Goal: Information Seeking & Learning: Learn about a topic

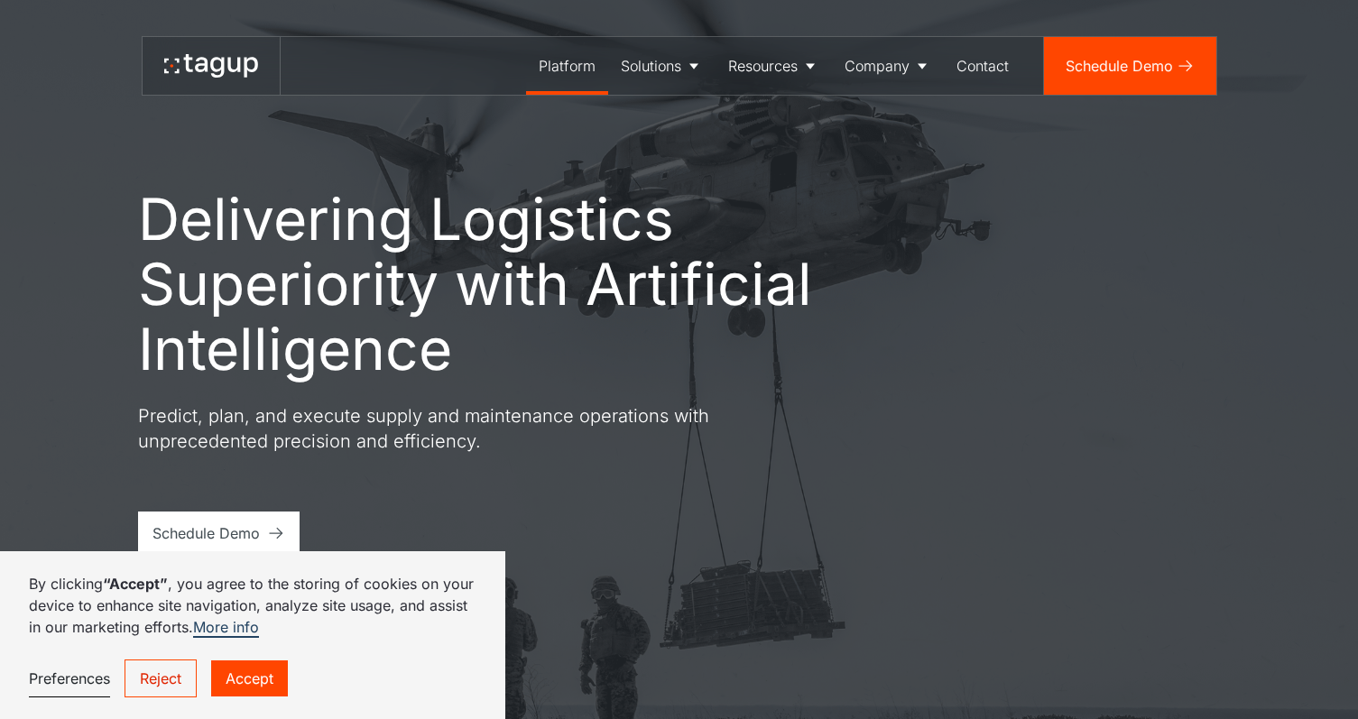
click at [557, 61] on div "Platform" at bounding box center [567, 66] width 57 height 22
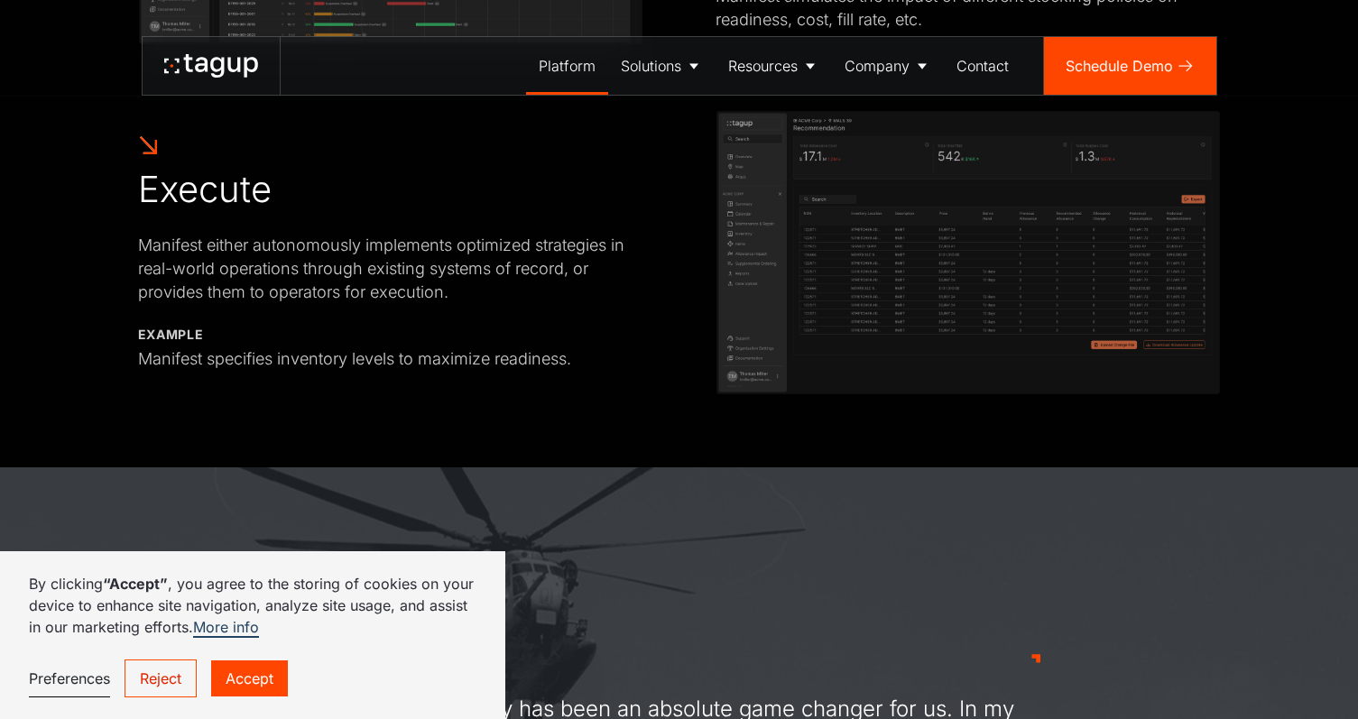
scroll to position [1718, 0]
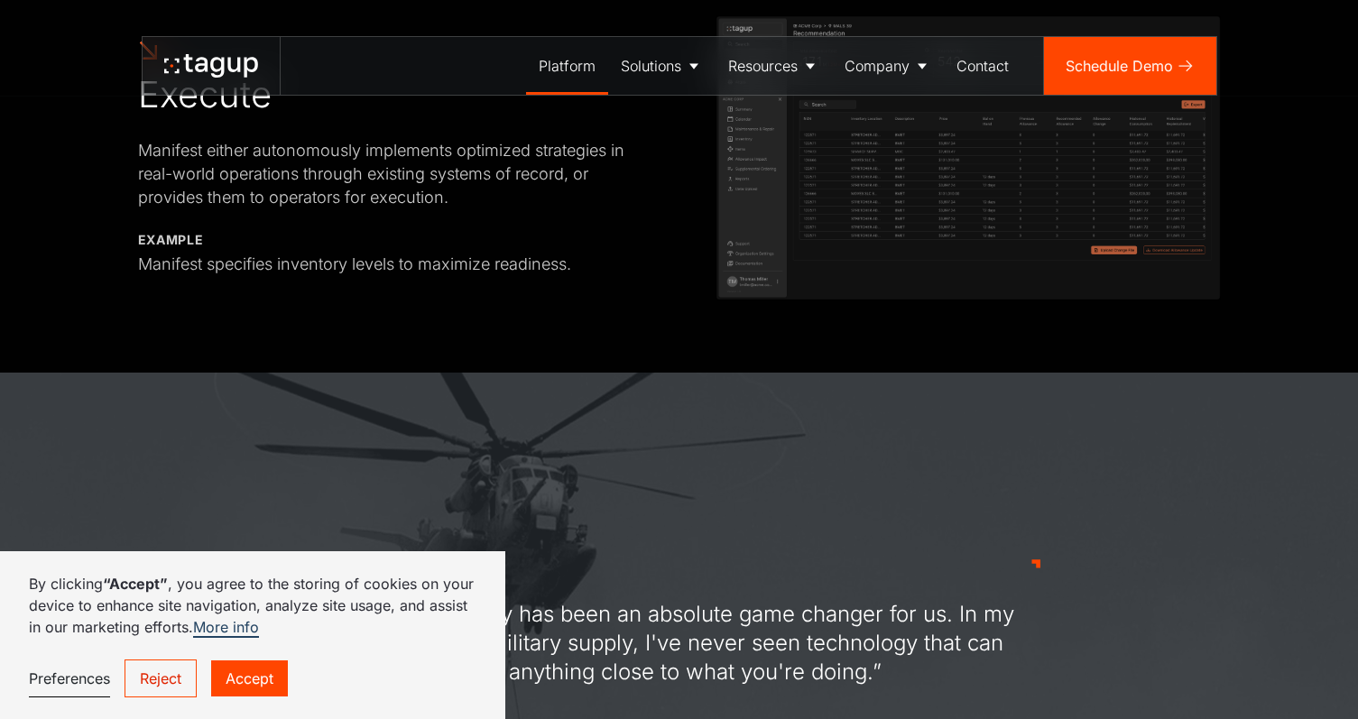
click at [236, 677] on link "Accept" at bounding box center [249, 679] width 77 height 36
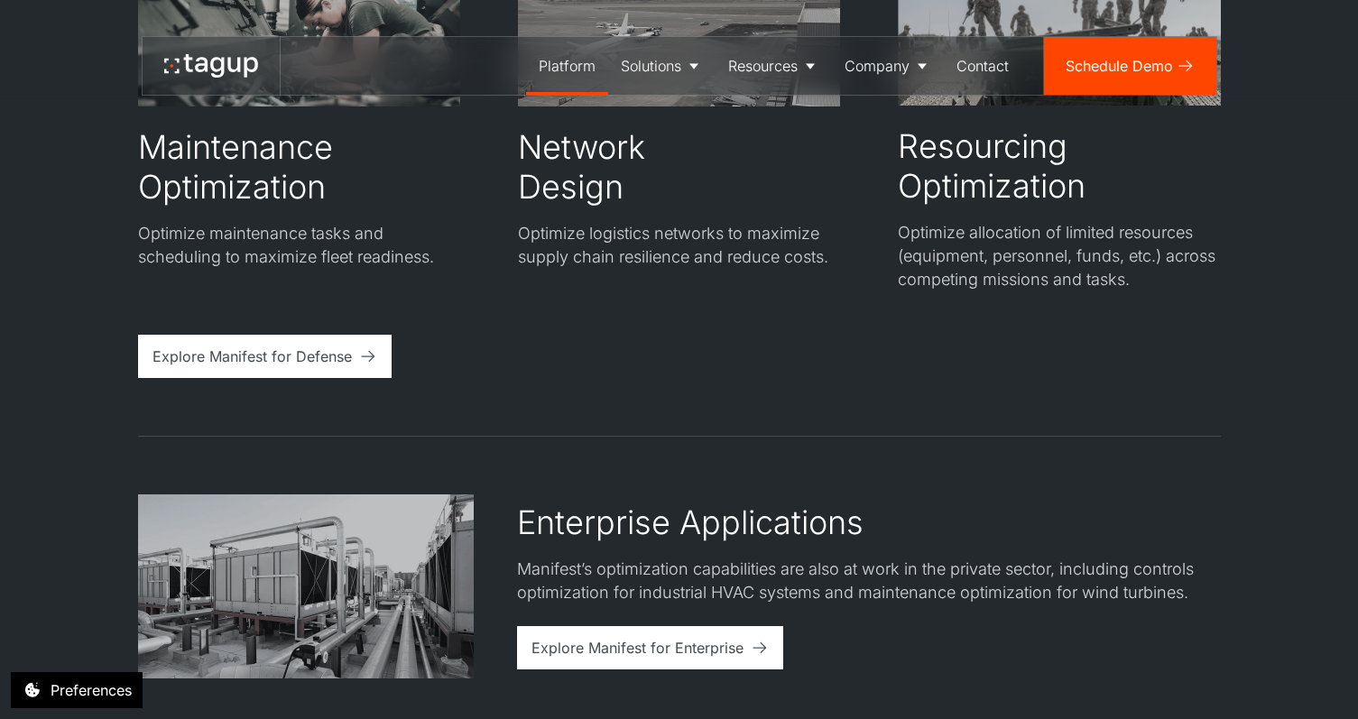
scroll to position [3644, 0]
